Goal: Check status

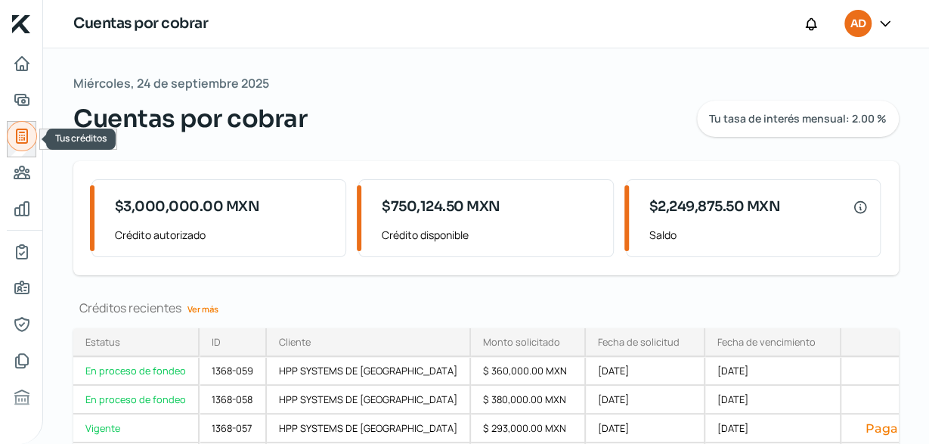
click at [16, 129] on icon "Tus créditos" at bounding box center [22, 136] width 18 height 18
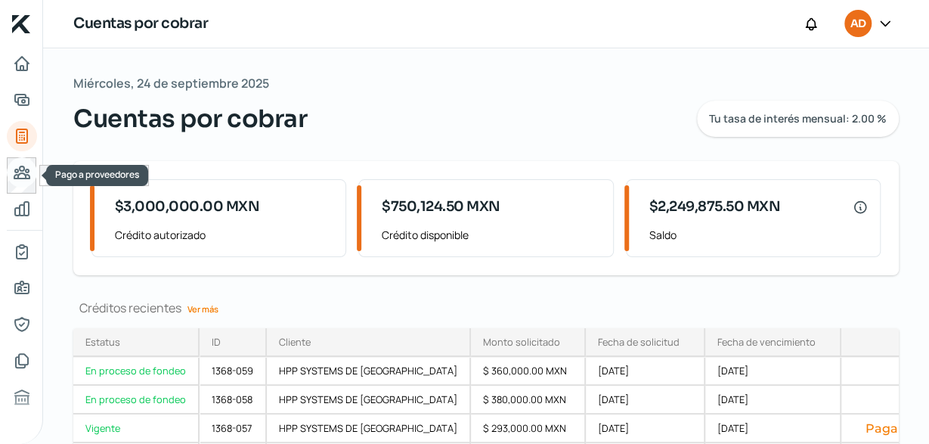
click at [29, 170] on icon "Pago a proveedores" at bounding box center [21, 172] width 15 height 12
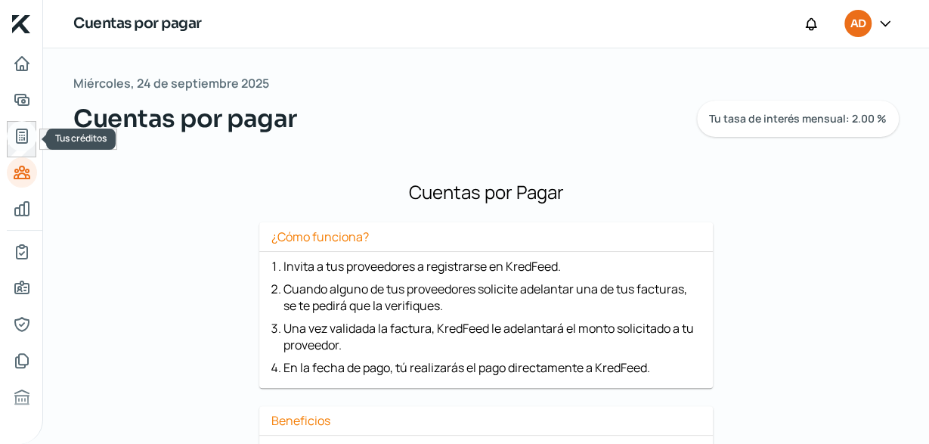
click at [23, 132] on icon "Tus créditos" at bounding box center [22, 136] width 11 height 14
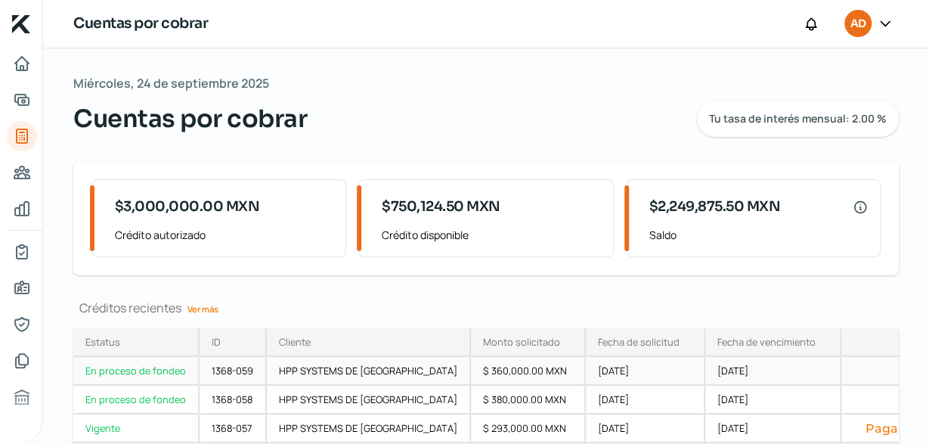
click at [135, 372] on div "En proceso de fondeo" at bounding box center [136, 371] width 126 height 29
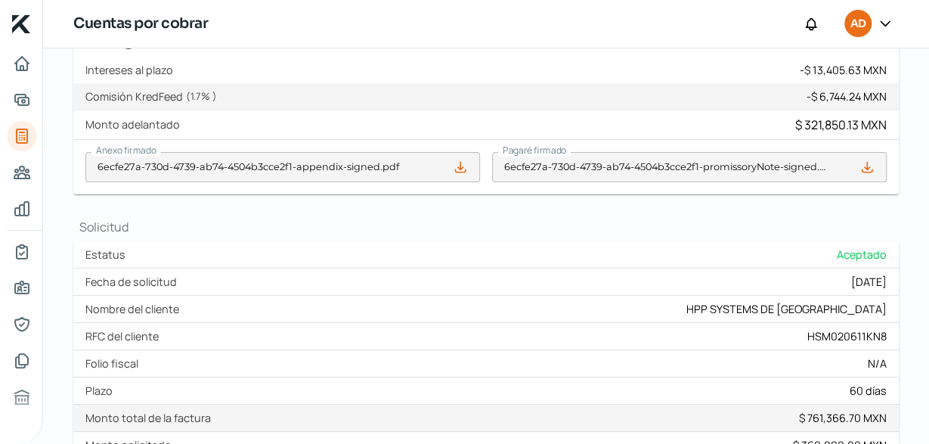
scroll to position [503, 0]
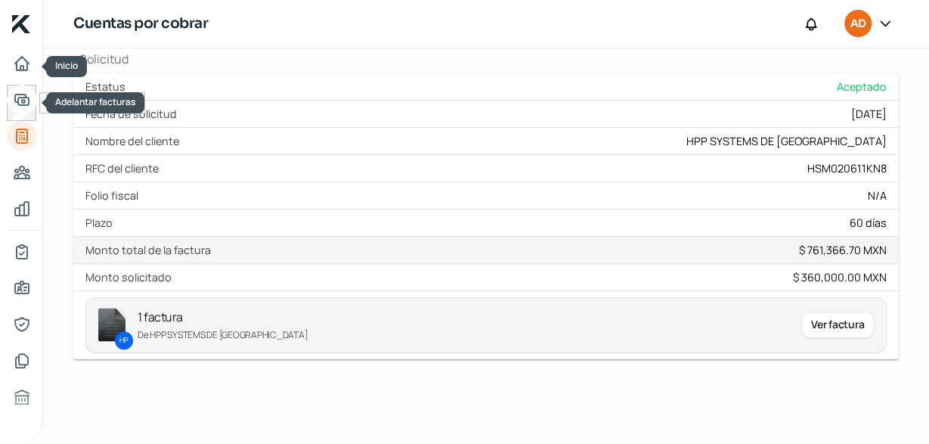
click at [16, 88] on link "Adelantar facturas" at bounding box center [22, 100] width 30 height 30
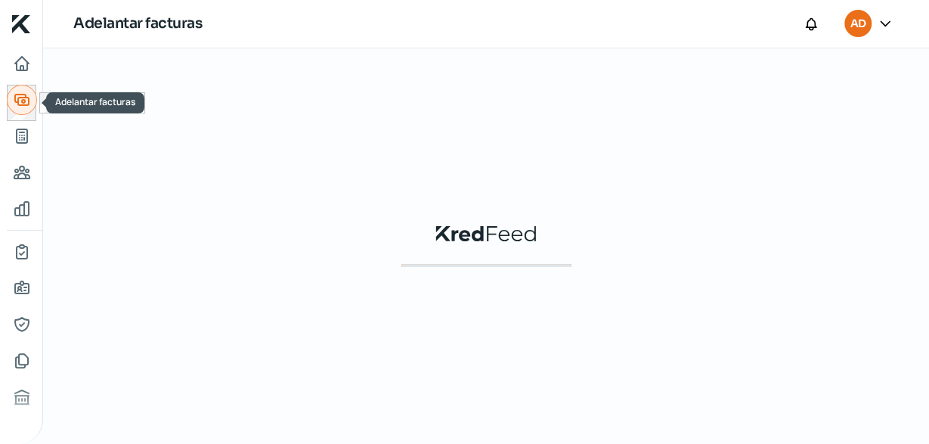
click at [16, 88] on link "Adelantar facturas" at bounding box center [22, 100] width 30 height 30
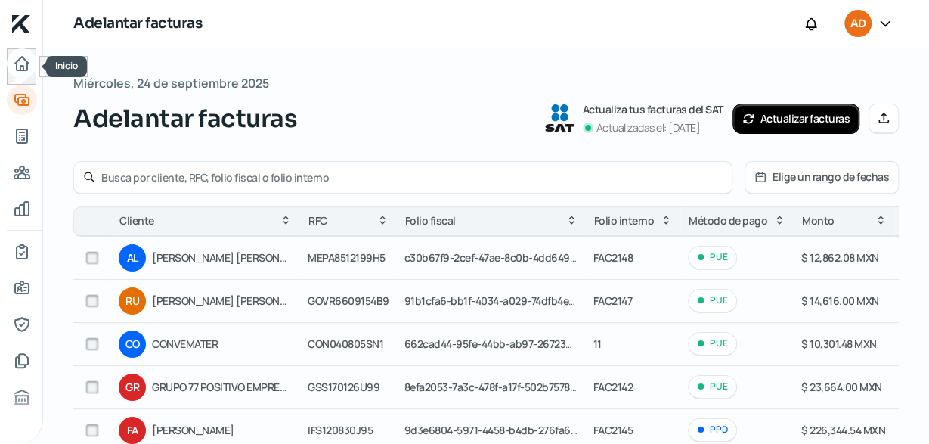
click at [23, 66] on icon "Inicio" at bounding box center [22, 64] width 14 height 14
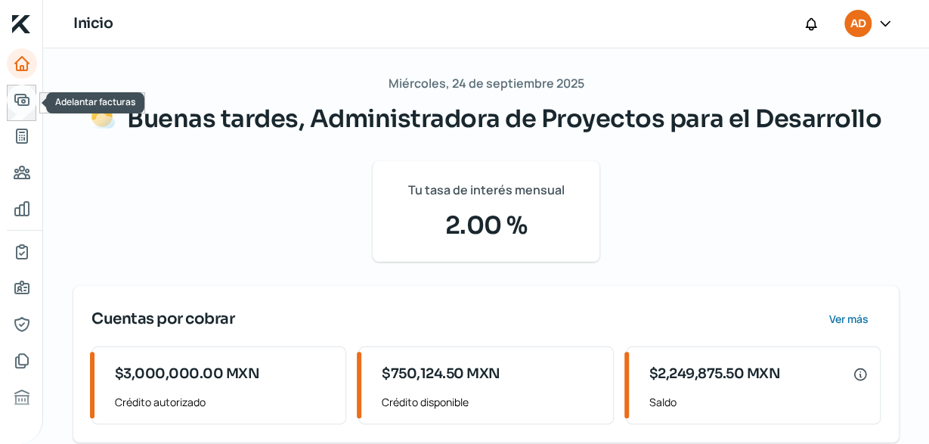
click at [22, 96] on icon "Adelantar facturas" at bounding box center [22, 100] width 18 height 18
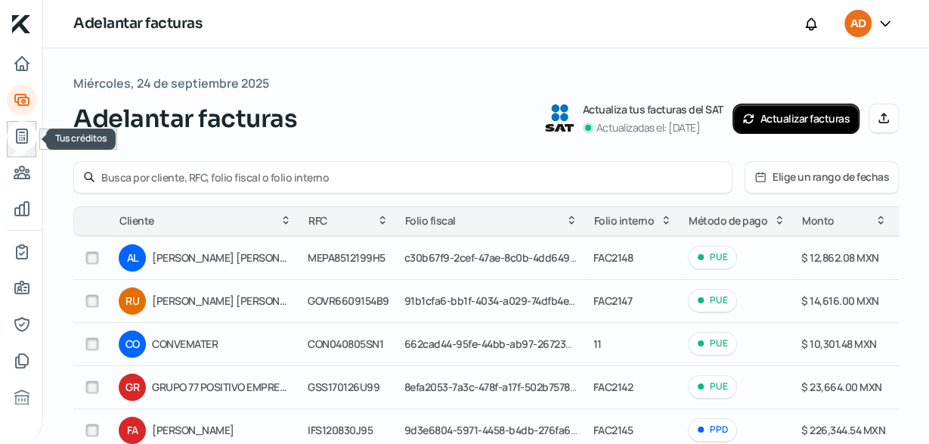
click at [19, 129] on icon "Tus créditos" at bounding box center [22, 136] width 11 height 14
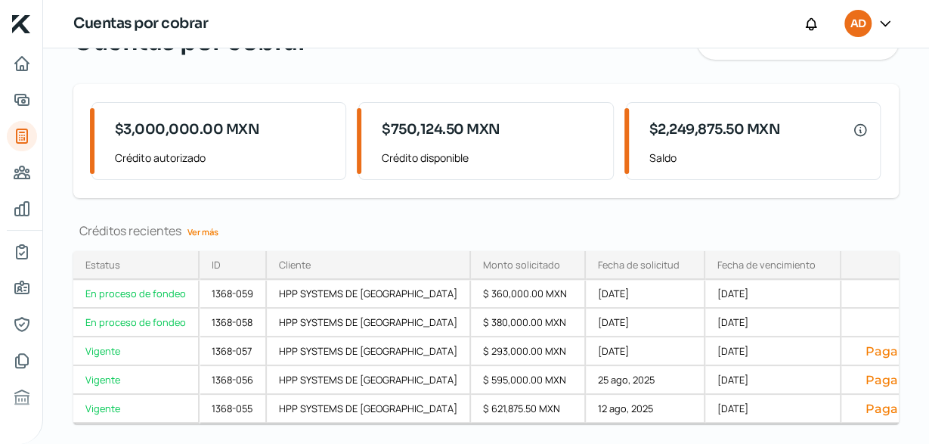
scroll to position [116, 0]
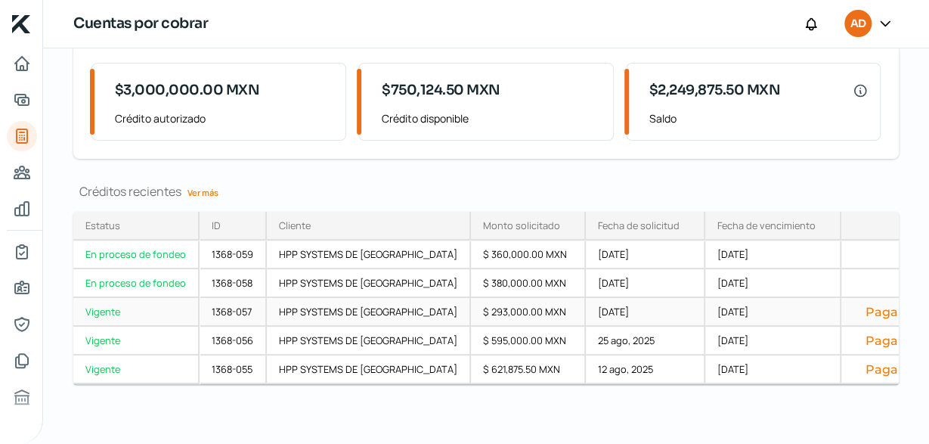
click at [101, 312] on div "Vigente" at bounding box center [136, 312] width 126 height 29
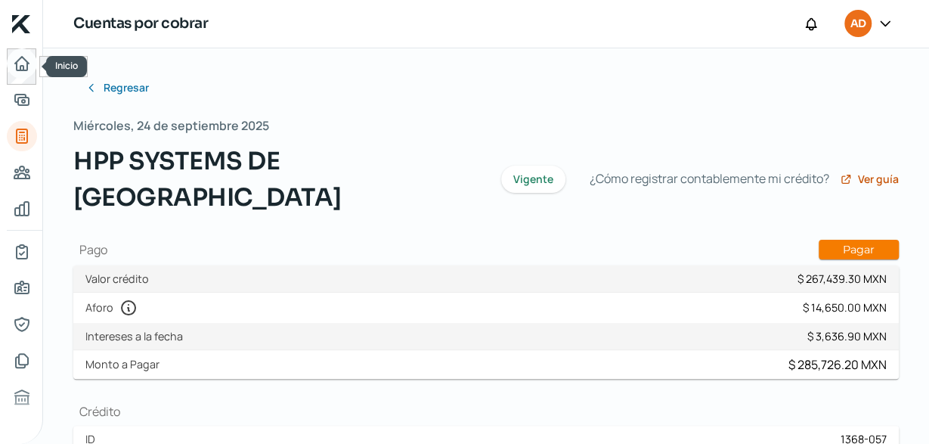
click at [28, 72] on icon "Inicio" at bounding box center [22, 63] width 18 height 18
